Goal: Book appointment/travel/reservation

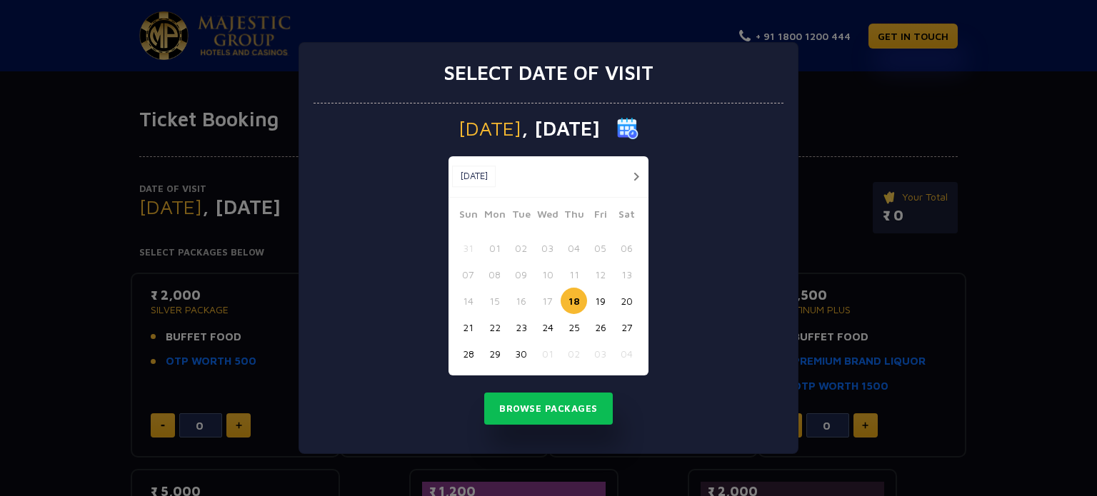
click at [633, 180] on button "button" at bounding box center [636, 177] width 18 height 18
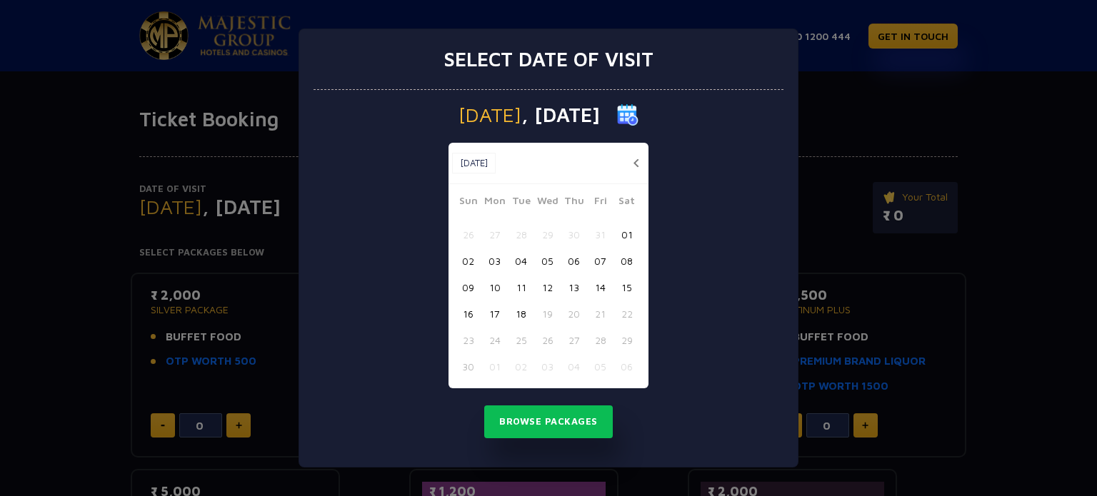
click at [543, 251] on button "05" at bounding box center [547, 261] width 26 height 26
click at [527, 419] on button "Browse Packages" at bounding box center [548, 422] width 129 height 33
